Goal: Go to known website: Access a specific website the user already knows

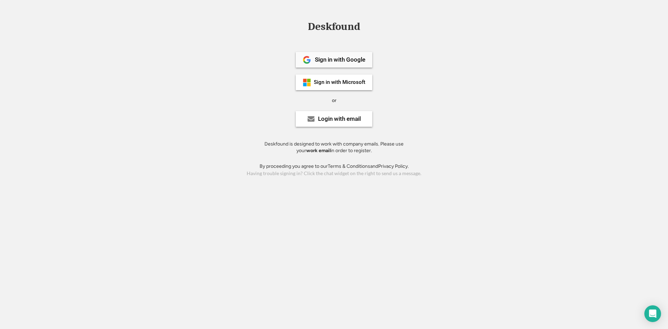
click at [326, 62] on div "Sign in with Google" at bounding box center [340, 60] width 50 height 6
click at [323, 80] on div "Sign in with Microsoft" at bounding box center [339, 82] width 51 height 5
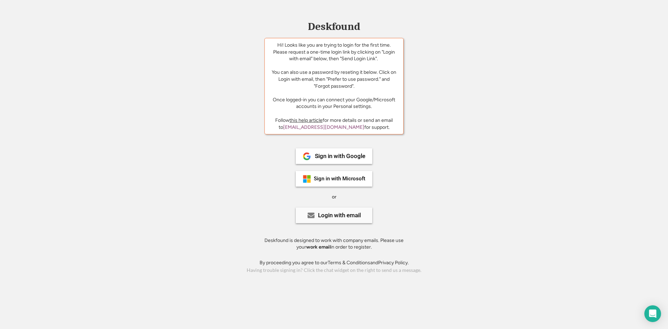
click at [329, 213] on div "Login with email" at bounding box center [339, 215] width 43 height 6
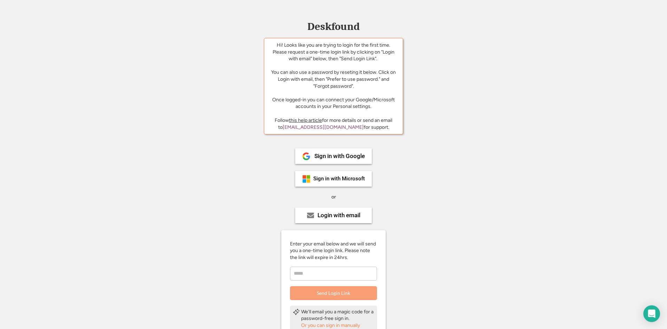
click at [319, 271] on input "email" at bounding box center [333, 273] width 87 height 14
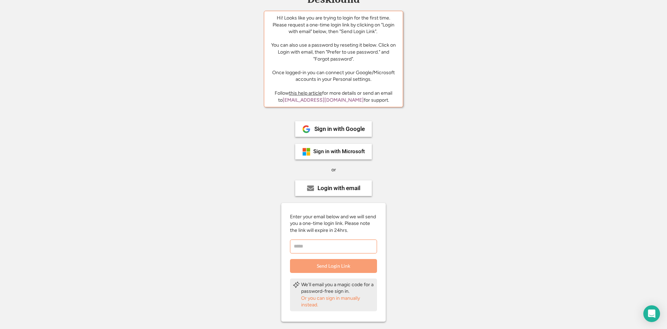
scroll to position [35, 0]
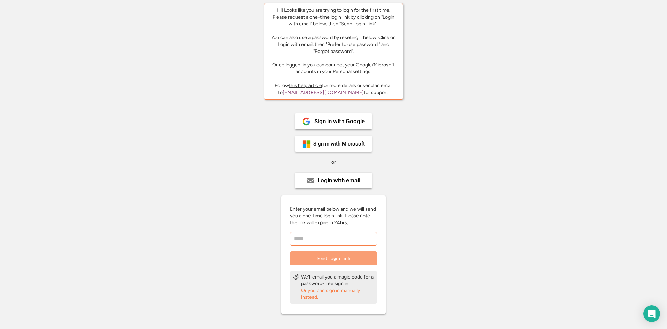
click at [327, 246] on div "Enter your email below and we will send you a one-time login link. Please note …" at bounding box center [333, 235] width 104 height 59
drag, startPoint x: 326, startPoint y: 239, endPoint x: 238, endPoint y: 78, distance: 183.6
click at [326, 239] on input "email" at bounding box center [333, 239] width 87 height 14
click at [328, 239] on input "**********" at bounding box center [333, 239] width 87 height 14
type input "**********"
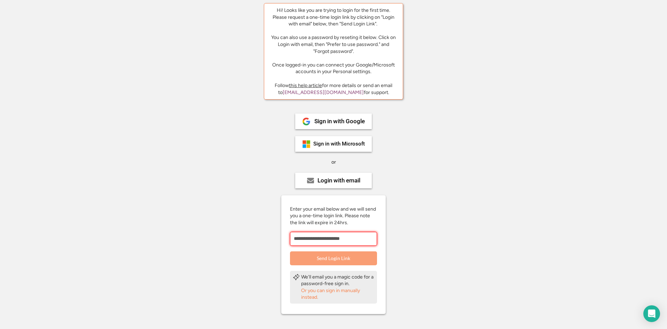
click at [323, 254] on button "Send Login Link" at bounding box center [333, 258] width 87 height 14
